Goal: Complete application form: Complete application form

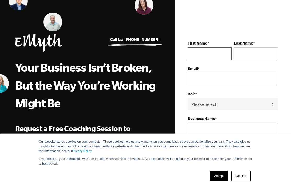
click at [209, 54] on input "First Name *" at bounding box center [209, 53] width 44 height 13
type input "[PERSON_NAME][EMAIL_ADDRESS][DOMAIN_NAME]"
type input "[PERSON_NAME]"
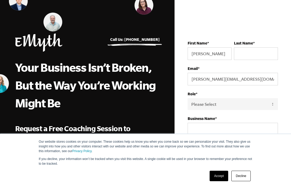
type input "[PERSON_NAME]"
type input "5093226895"
select select
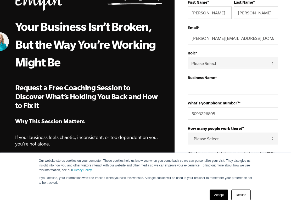
scroll to position [41, 0]
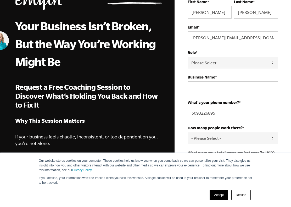
click at [270, 67] on select "Please Select Owner Partner / Co-Owner Executive Employee / Other" at bounding box center [232, 63] width 90 height 12
select select "Owner"
click at [260, 89] on input "Business Name *" at bounding box center [232, 87] width 90 height 13
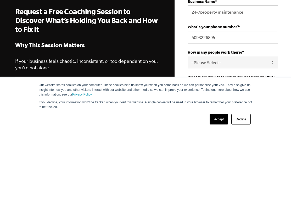
type input "24-7property maintenance"
click at [273, 132] on select "- Please Select - 50+ 35-49 20-34 10-19 4-9 1-3 0 tfa_105 tfa_106 tfa_107 tfa_1…" at bounding box center [232, 138] width 90 height 12
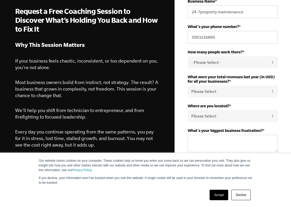
select select "10-19"
click at [273, 97] on select "Please Select 0-75K 76-150K 151-275K 276-500K 501-750K 751-1M 1-2.5M 2.5-5M 5-1…" at bounding box center [232, 91] width 90 height 12
select select "1-2.5M"
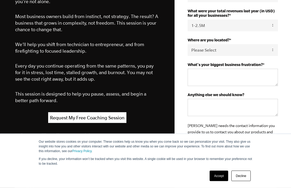
scroll to position [183, 0]
click at [274, 55] on select "Please Select United States Afghanistan Åland Islands Albania Algeria American …" at bounding box center [232, 50] width 90 height 12
select select "United States"
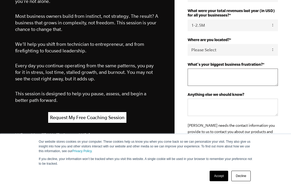
click at [267, 81] on textarea "What's your biggest business frustration? *" at bounding box center [232, 76] width 90 height 17
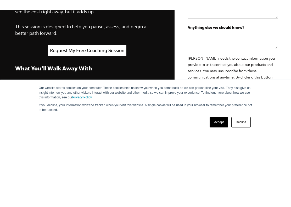
scroll to position [183, 0]
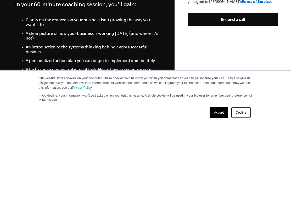
click at [220, 187] on link "Accept" at bounding box center [218, 194] width 19 height 10
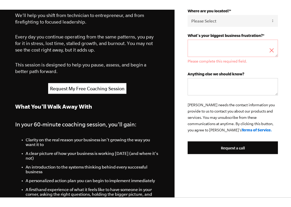
scroll to position [213, 0]
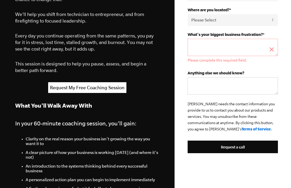
click at [246, 51] on textarea "What's your biggest business frustration? *" at bounding box center [232, 47] width 90 height 17
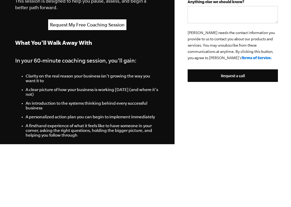
type textarea "Organization,systems time"
click at [253, 132] on input "Request a call" at bounding box center [232, 138] width 90 height 13
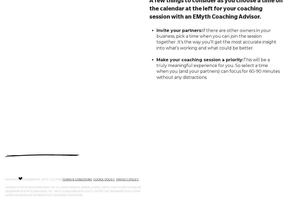
scroll to position [90, 0]
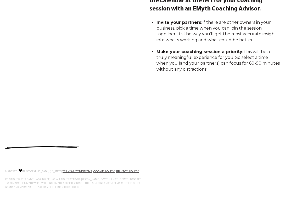
click at [148, 149] on div at bounding box center [145, 151] width 280 height 10
click at [87, 154] on div at bounding box center [73, 151] width 136 height 10
click at [87, 147] on p at bounding box center [73, 148] width 136 height 4
click at [116, 172] on link "PRIVACY POLICY" at bounding box center [127, 170] width 22 height 3
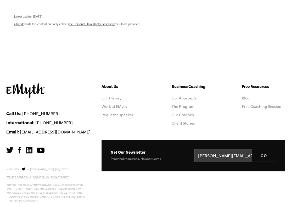
scroll to position [4640, 0]
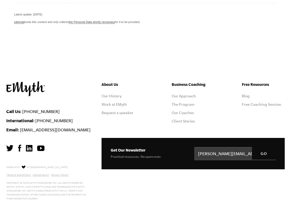
click at [268, 154] on input "GO" at bounding box center [264, 153] width 24 height 13
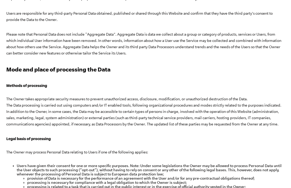
scroll to position [0, 0]
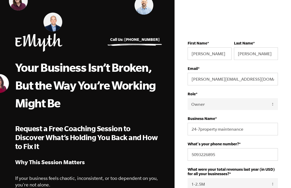
select select "Owner"
select select "1-2.5M"
select select "[GEOGRAPHIC_DATA]"
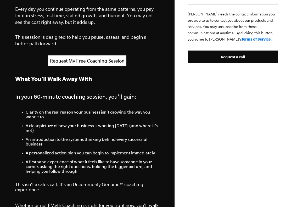
scroll to position [240, 0]
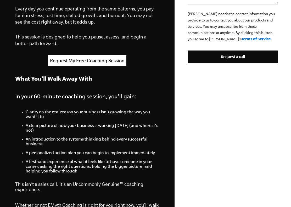
click at [250, 60] on input "Request a call" at bounding box center [232, 56] width 90 height 13
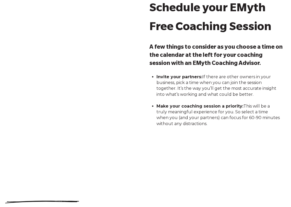
scroll to position [35, 0]
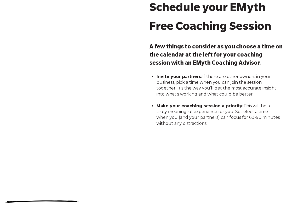
click at [165, 170] on div "Schedule your EMyth Free Coaching Session A few things to consider as you choos…" at bounding box center [215, 92] width 133 height 184
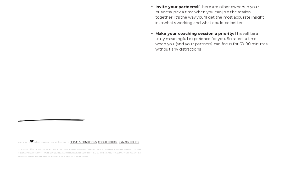
scroll to position [0, 0]
